Goal: Task Accomplishment & Management: Use online tool/utility

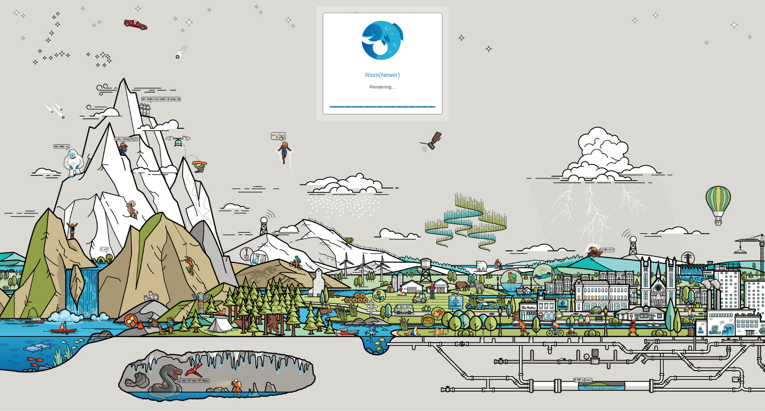
checkbox input "true"
checkbox input "false"
checkbox input "true"
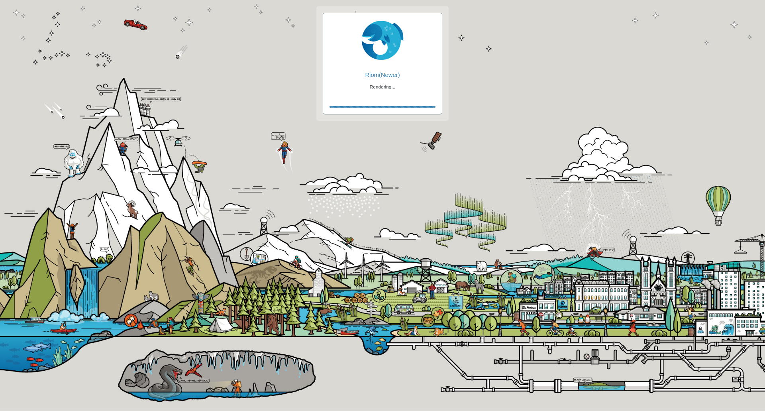
checkbox input "true"
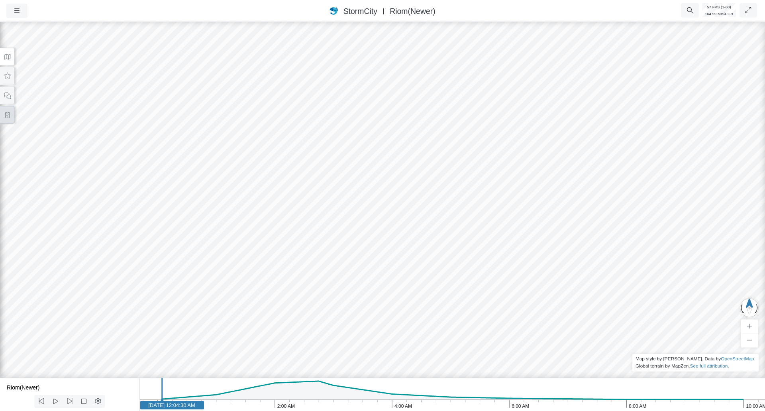
click at [9, 114] on icon at bounding box center [7, 115] width 4 height 6
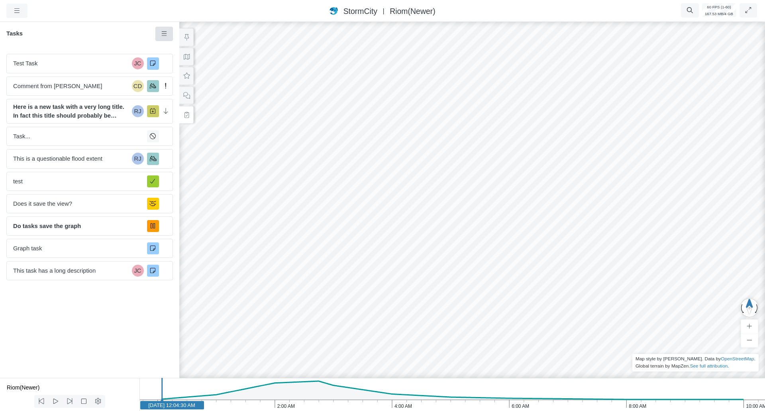
click at [165, 35] on icon at bounding box center [165, 34] width 8 height 6
click at [168, 48] on icon at bounding box center [165, 49] width 8 height 6
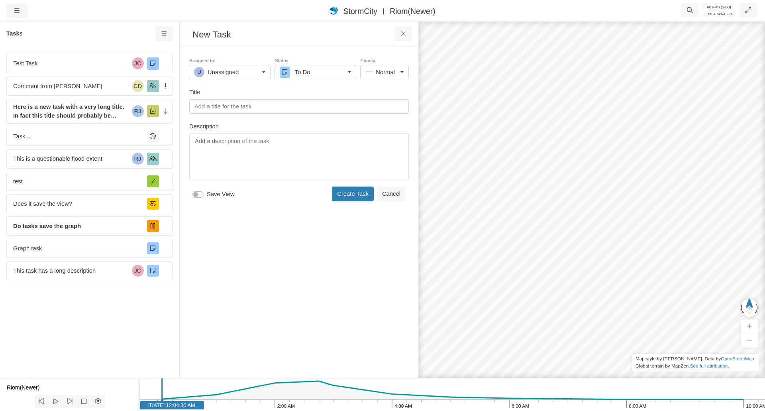
click at [233, 245] on div "Created just now by you Assigned to: U Unassigned U Unassigned [PERSON_NAME] CA…" at bounding box center [299, 212] width 226 height 319
click at [252, 143] on div "Toggle Dropdown Toggle Dropdown" at bounding box center [299, 162] width 220 height 59
click at [234, 260] on div "Created just now by you Assigned to: U Unassigned U Unassigned [PERSON_NAME] CA…" at bounding box center [299, 212] width 226 height 319
click at [244, 179] on div "Toggle Dropdown Toggle Dropdown" at bounding box center [299, 156] width 220 height 47
click at [244, 114] on div "Assigned to: U Unassigned U Unassigned [PERSON_NAME] CA CHI Administrator [PERS…" at bounding box center [299, 130] width 226 height 155
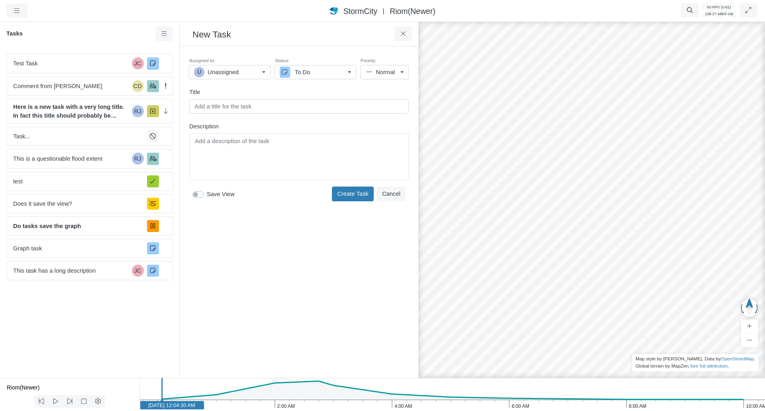
click at [242, 101] on input "text" at bounding box center [299, 106] width 220 height 14
click at [227, 269] on div "Created just now by you Assigned to: U Unassigned U Unassigned [PERSON_NAME] CA…" at bounding box center [299, 212] width 226 height 319
click at [247, 152] on div "Editor editing area: main" at bounding box center [299, 157] width 212 height 40
click at [241, 277] on div "Created just now by you Assigned to: U Unassigned U Unassigned [PERSON_NAME] CA…" at bounding box center [299, 212] width 226 height 319
click at [223, 112] on input "text" at bounding box center [299, 106] width 220 height 14
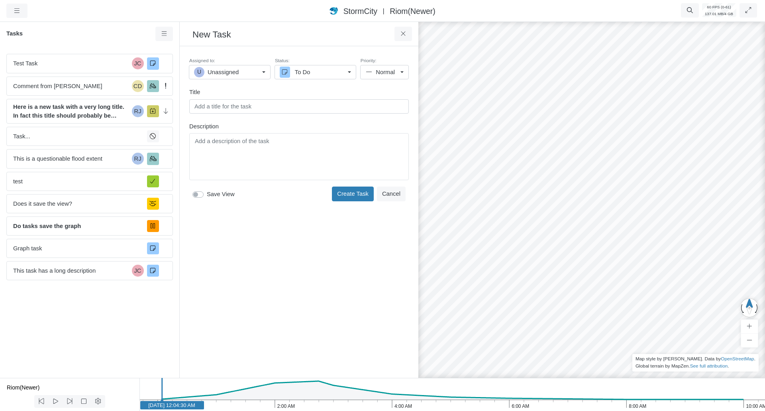
type input "h"
click at [406, 33] on icon at bounding box center [404, 34] width 8 height 6
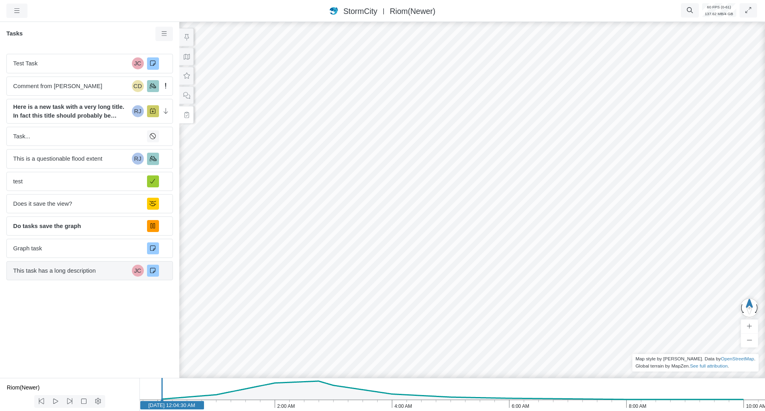
click at [72, 276] on div "This task has a long description JC" at bounding box center [89, 270] width 167 height 19
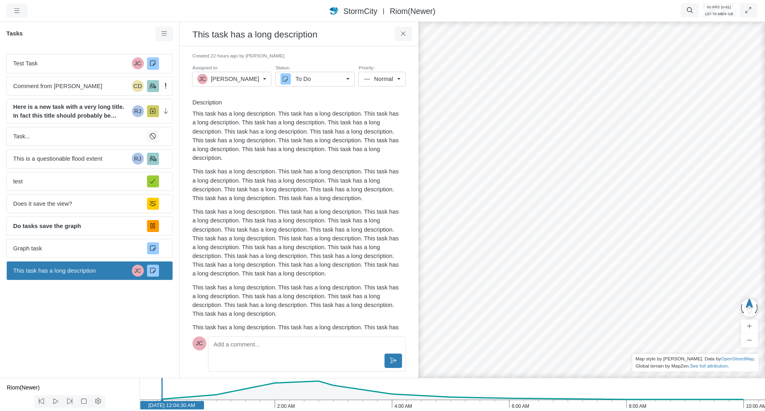
click at [266, 83] on link "[PERSON_NAME]" at bounding box center [231, 79] width 79 height 14
click at [350, 178] on p "This task has a long description. This task has a long description. This task h…" at bounding box center [298, 184] width 210 height 35
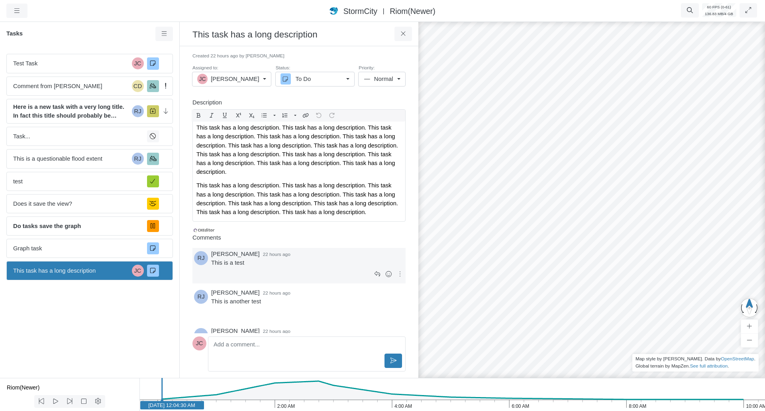
click at [319, 264] on div "Created 22 hours ago by [PERSON_NAME] Assigned to: [PERSON_NAME] U Unassigned […" at bounding box center [299, 193] width 226 height 280
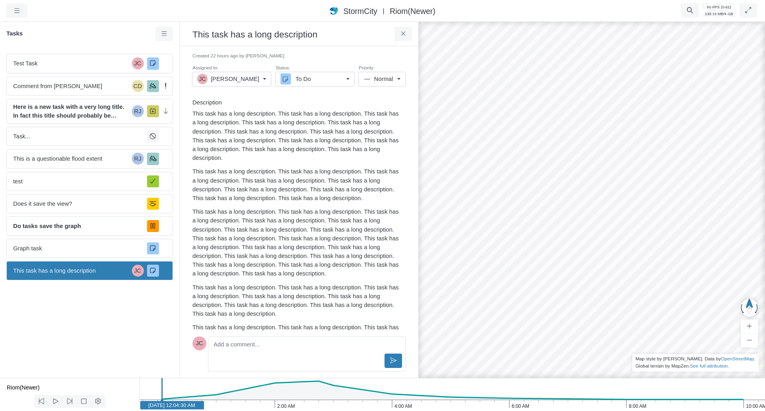
click at [325, 80] on div "To Do" at bounding box center [312, 79] width 63 height 9
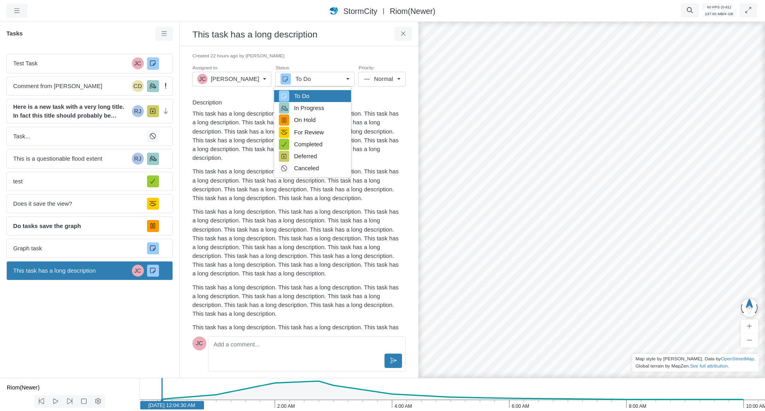
click at [267, 190] on p "This task has a long description. This task has a long description. This task h…" at bounding box center [298, 184] width 210 height 35
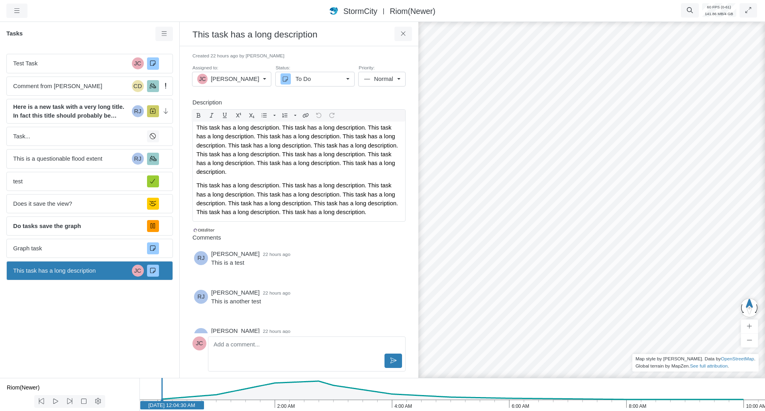
click at [308, 102] on h6 "Description" at bounding box center [299, 102] width 213 height 7
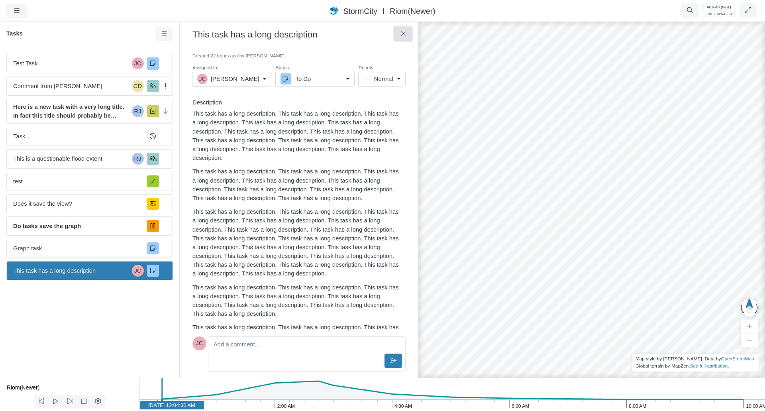
click at [401, 36] on icon at bounding box center [403, 33] width 4 height 4
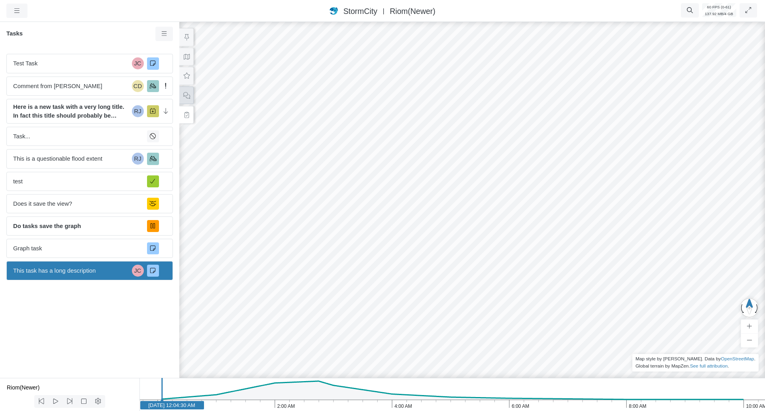
click at [193, 98] on button at bounding box center [186, 96] width 14 height 18
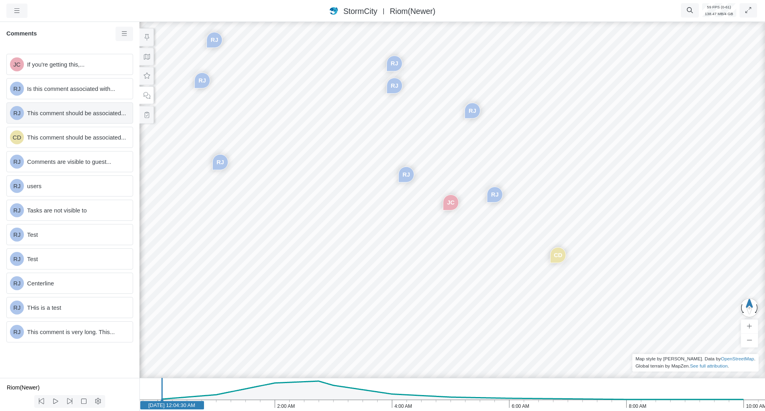
click at [87, 112] on span "This comment should be associated..." at bounding box center [76, 113] width 99 height 9
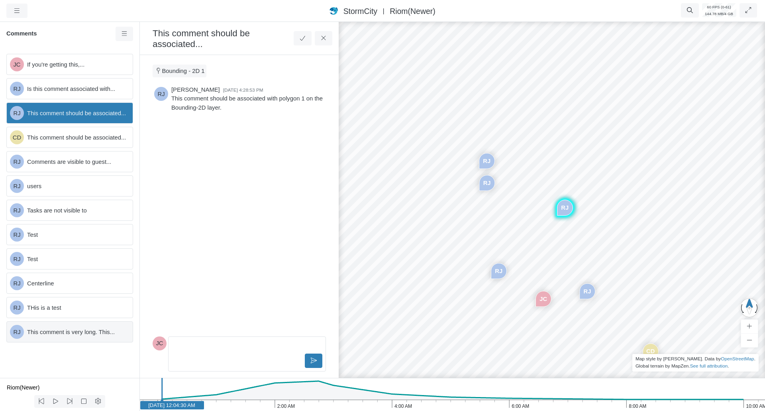
click at [79, 328] on span "This comment is very long. This..." at bounding box center [76, 332] width 99 height 9
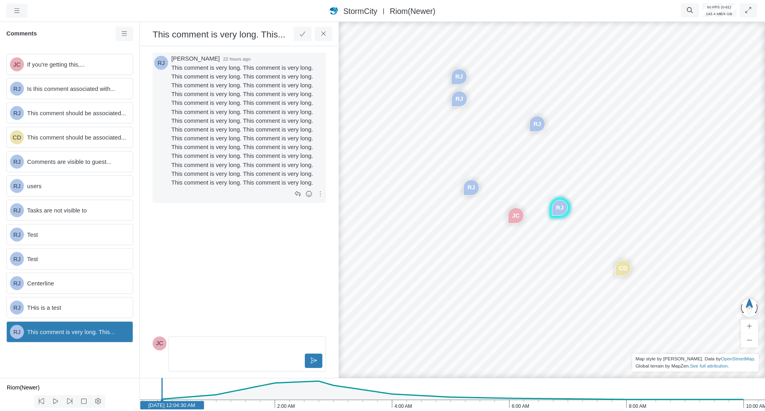
click at [245, 133] on p "This comment is very long. This comment is very long. This comment is very long…" at bounding box center [247, 125] width 153 height 124
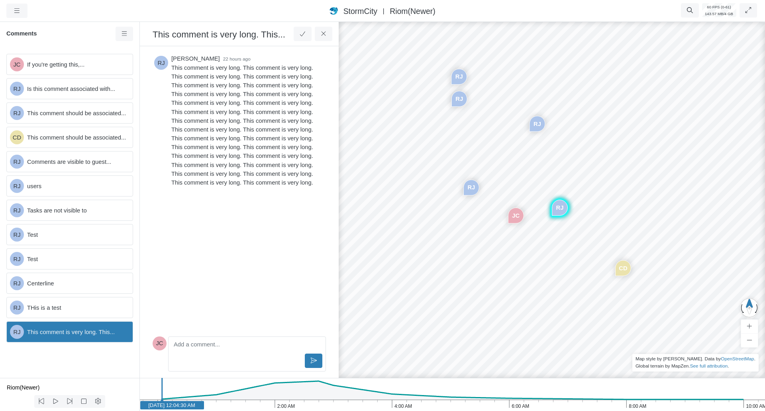
click at [219, 286] on div "[PERSON_NAME] 22 hours ago This comment is very long. This comment is very long…" at bounding box center [239, 193] width 173 height 280
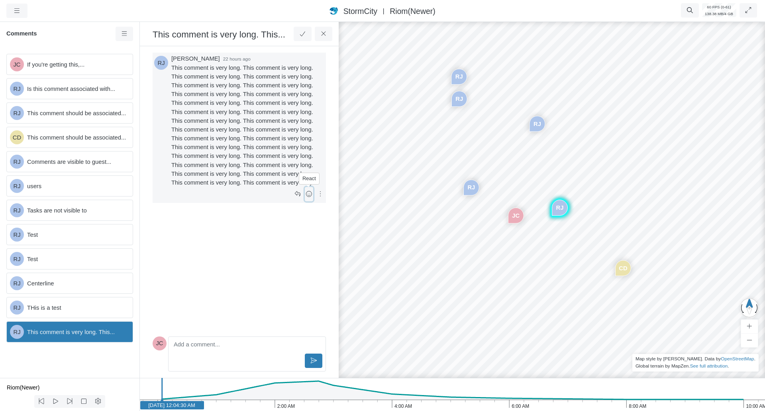
click at [313, 195] on button at bounding box center [309, 194] width 8 height 14
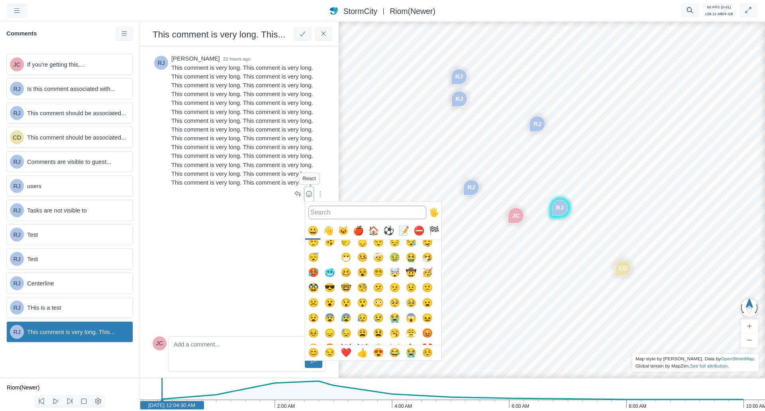
scroll to position [96, 0]
click at [357, 285] on button "🧐" at bounding box center [362, 288] width 15 height 15
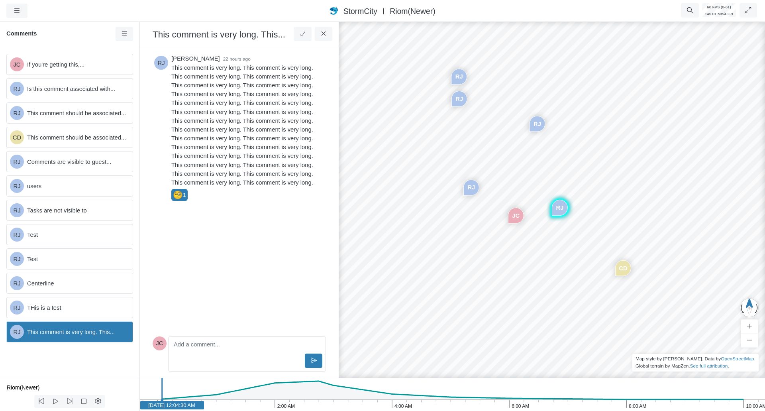
click at [220, 273] on div "[PERSON_NAME] 22 hours ago This comment is very long. This comment is very long…" at bounding box center [239, 193] width 173 height 280
click at [99, 157] on span "Comments are visible to guest..." at bounding box center [76, 161] width 99 height 9
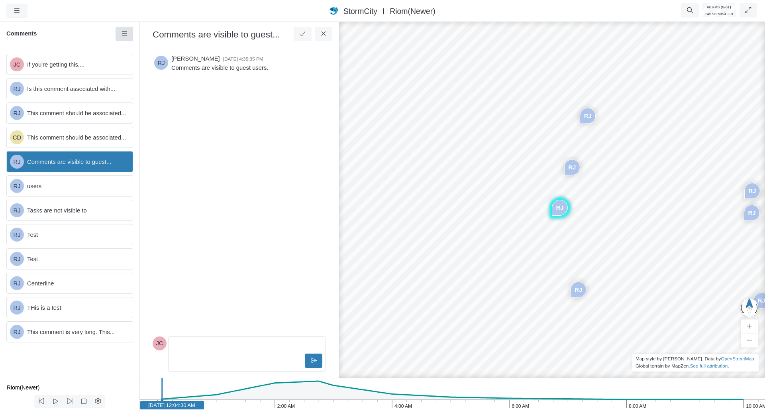
click at [124, 32] on icon at bounding box center [125, 34] width 8 height 6
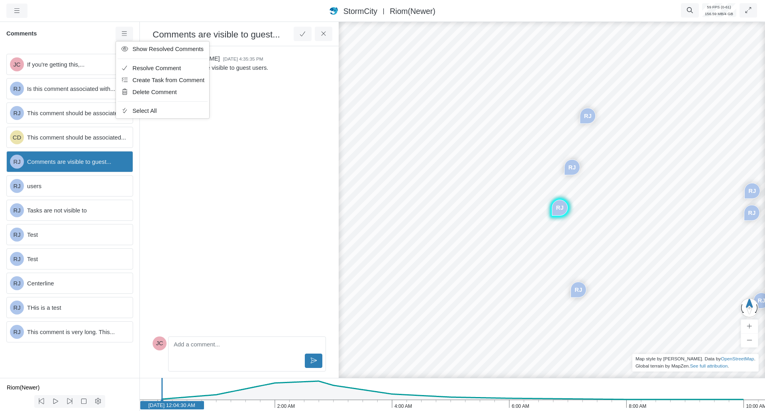
click at [67, 39] on div "Comments" at bounding box center [70, 37] width 140 height 21
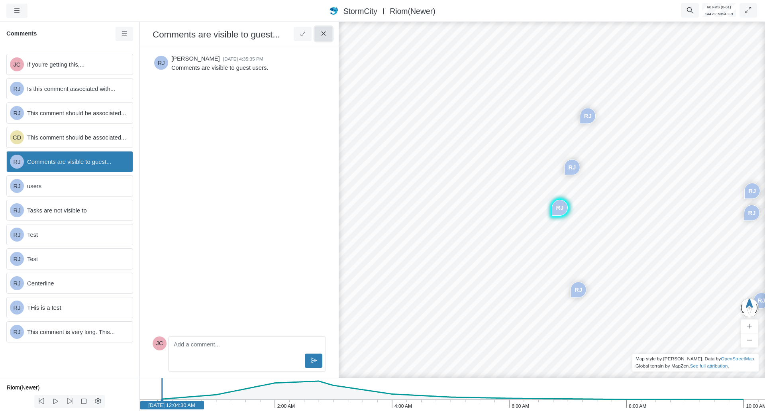
click at [321, 38] on button at bounding box center [324, 34] width 18 height 14
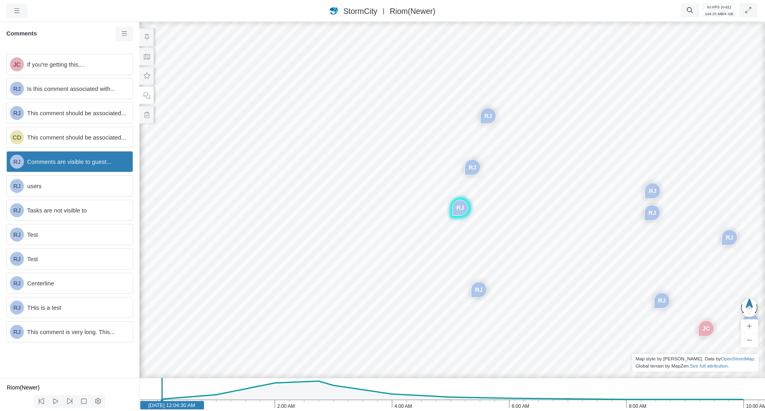
click at [348, 14] on span "StormCity" at bounding box center [361, 11] width 34 height 9
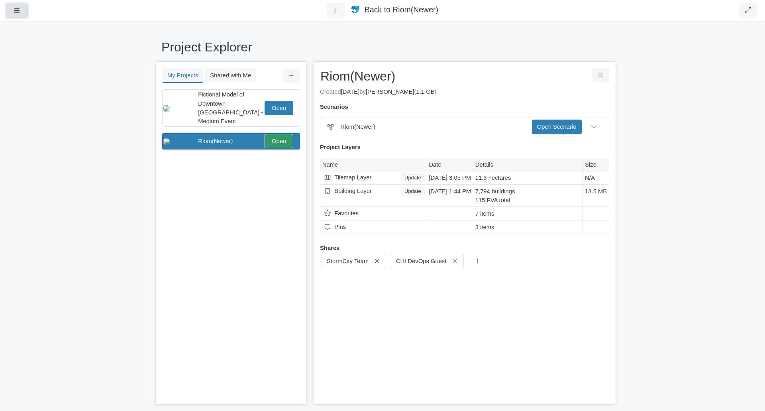
click at [23, 11] on button "button" at bounding box center [16, 11] width 21 height 14
click at [39, 68] on link "Profiles" at bounding box center [38, 71] width 63 height 12
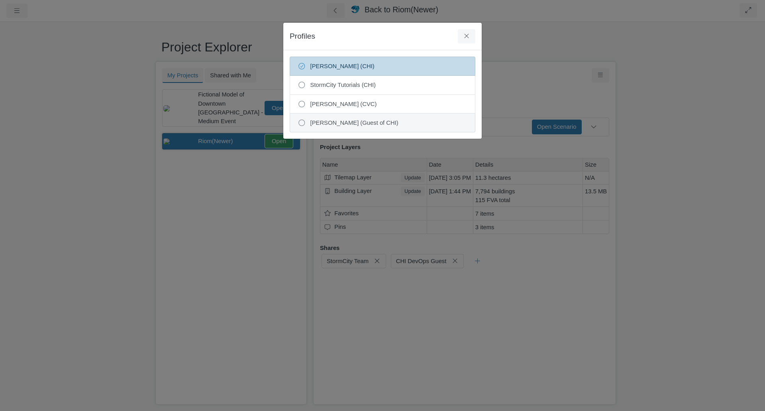
click at [328, 126] on span "[PERSON_NAME] (Guest of CHI)" at bounding box center [389, 122] width 157 height 9
